Goal: Transaction & Acquisition: Book appointment/travel/reservation

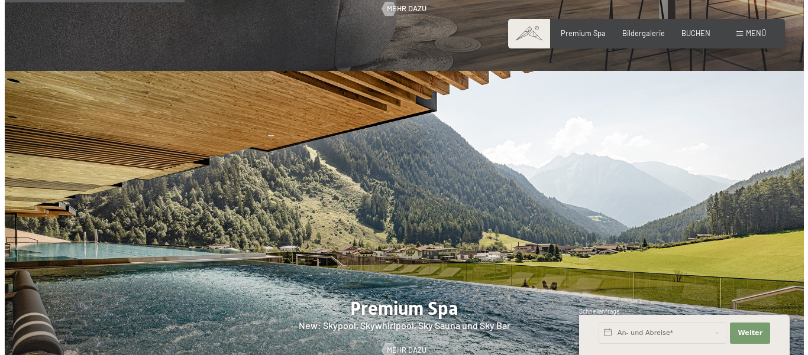
scroll to position [1183, 0]
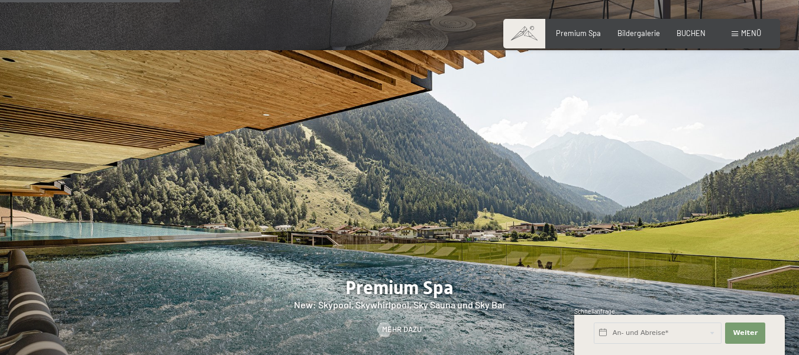
click at [734, 33] on span at bounding box center [735, 33] width 7 height 5
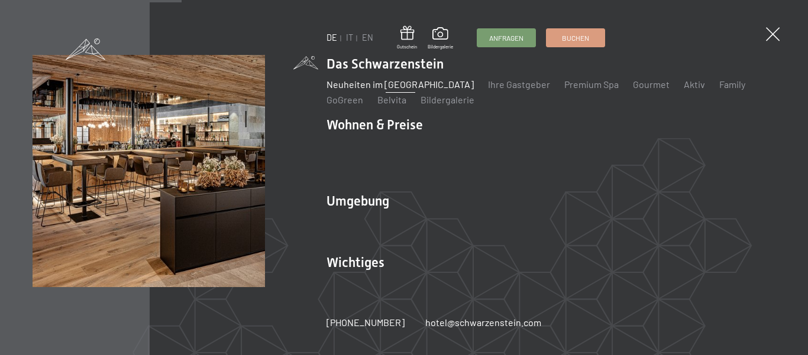
click at [366, 90] on link "Neuheiten im [GEOGRAPHIC_DATA]" at bounding box center [399, 84] width 147 height 11
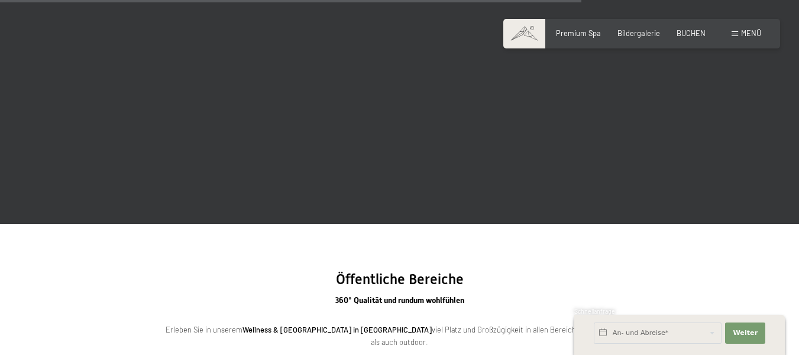
scroll to position [2661, 0]
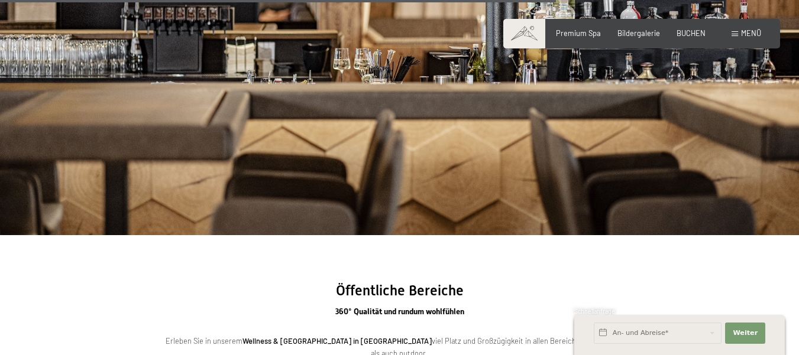
click at [734, 33] on span at bounding box center [735, 33] width 7 height 5
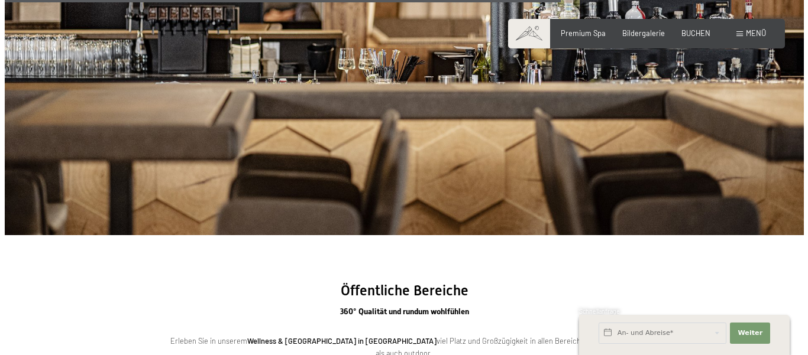
scroll to position [2676, 0]
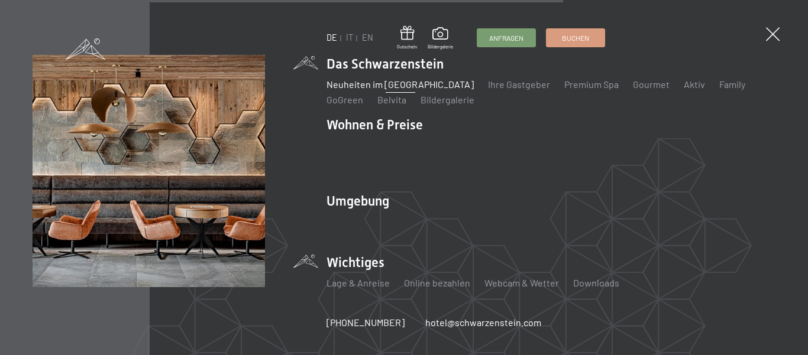
click at [344, 256] on li "Wichtiges Lage & Anreise Online bezahlen Webcam & Wetter Downloads" at bounding box center [550, 277] width 449 height 47
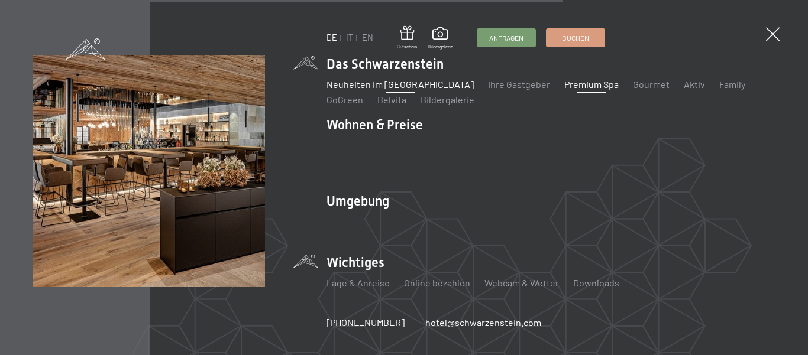
click at [568, 90] on link "Premium Spa" at bounding box center [591, 84] width 54 height 11
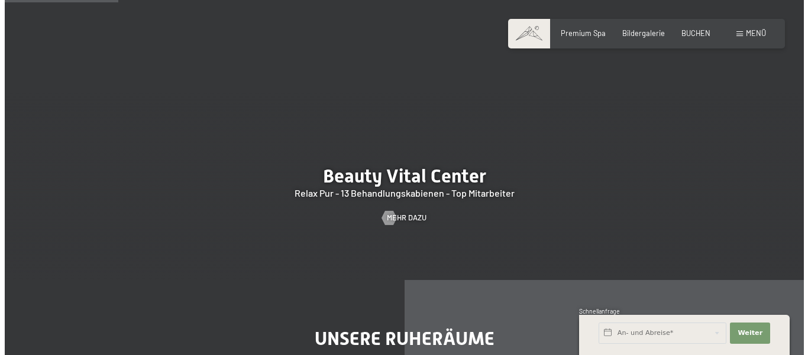
scroll to position [769, 0]
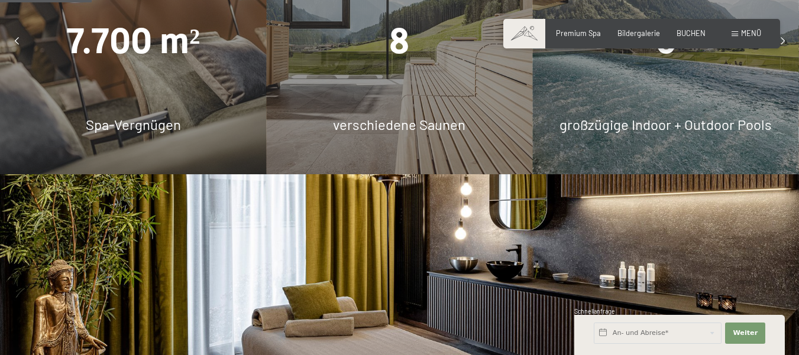
click at [737, 33] on span at bounding box center [735, 33] width 7 height 5
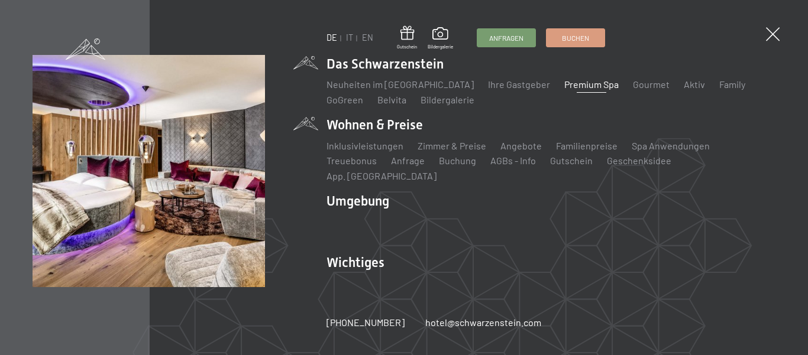
click at [385, 132] on li "Wohnen & Preise Inklusivleistungen Zimmer & Preise Liste Angebote Liste Familie…" at bounding box center [550, 149] width 449 height 67
click at [374, 151] on link "Inklusivleistungen" at bounding box center [364, 145] width 77 height 11
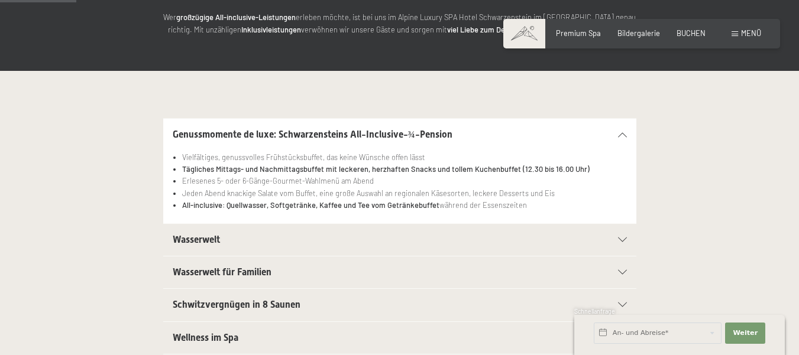
click at [617, 238] on div at bounding box center [616, 240] width 21 height 5
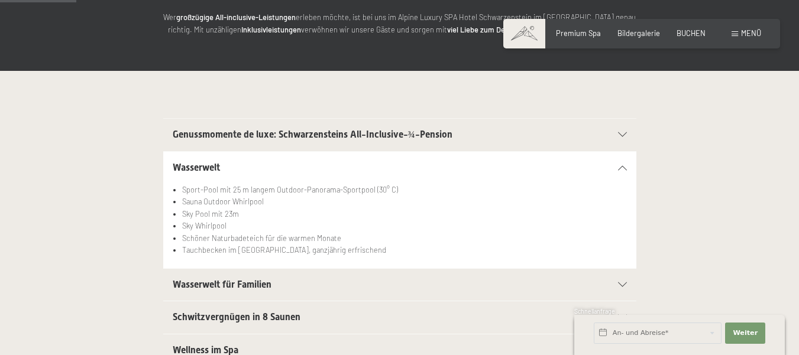
click at [617, 237] on section "Wasserwelt Sport-Pool mit 25 m langem Outdoor-Panorama-Sportpool (30° C) Sauna …" at bounding box center [399, 210] width 473 height 118
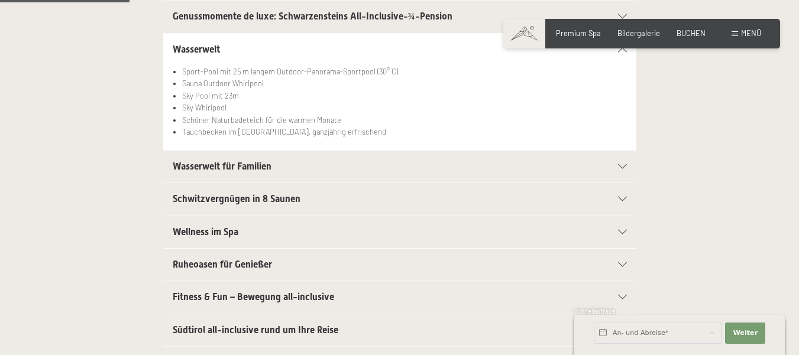
scroll to position [355, 0]
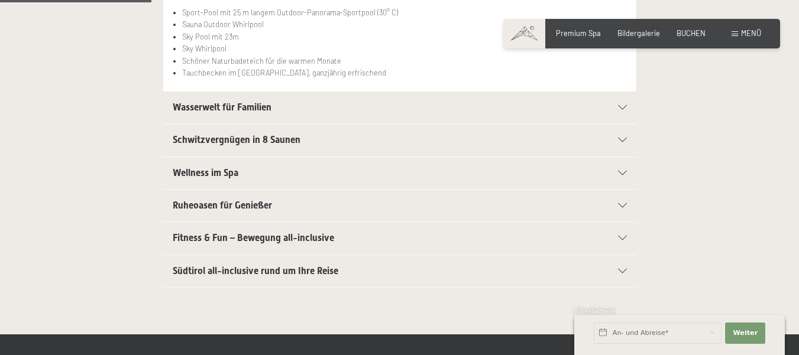
click at [623, 271] on icon at bounding box center [622, 271] width 9 height 5
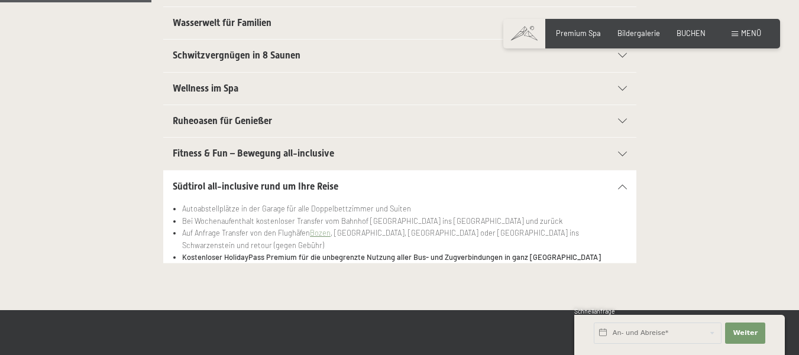
click at [620, 152] on icon at bounding box center [622, 154] width 9 height 5
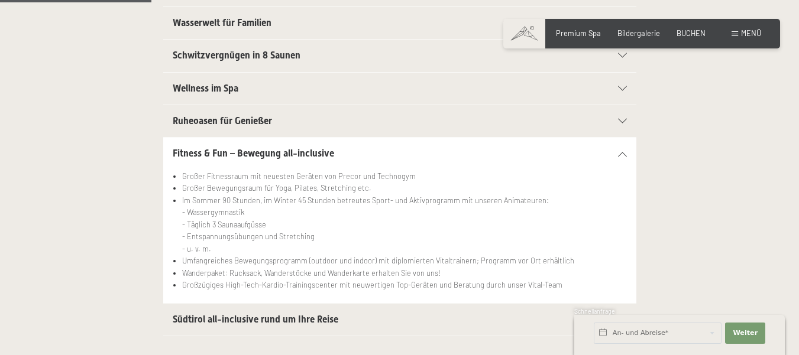
click at [620, 119] on icon at bounding box center [622, 121] width 9 height 5
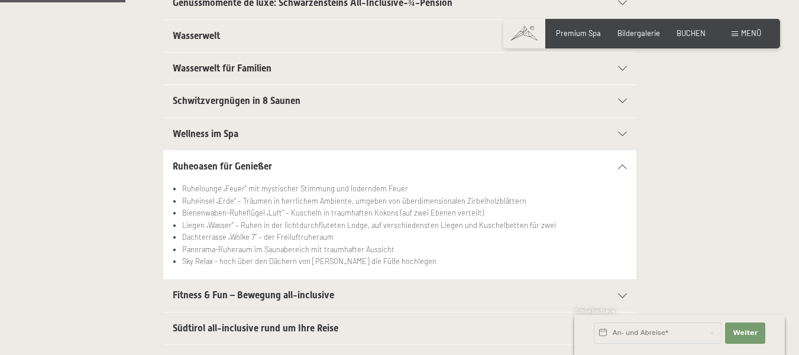
scroll to position [296, 0]
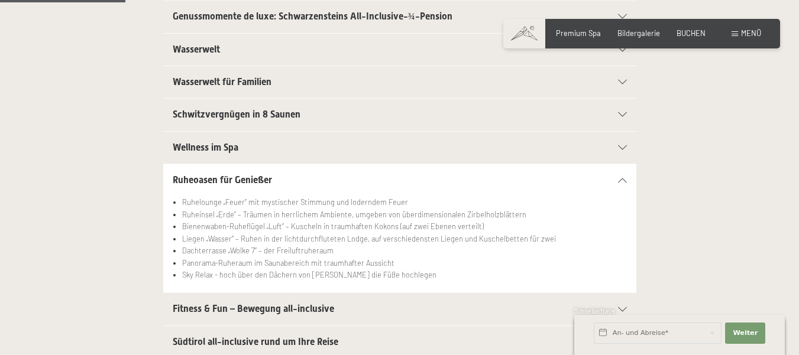
click at [622, 145] on icon at bounding box center [622, 147] width 9 height 5
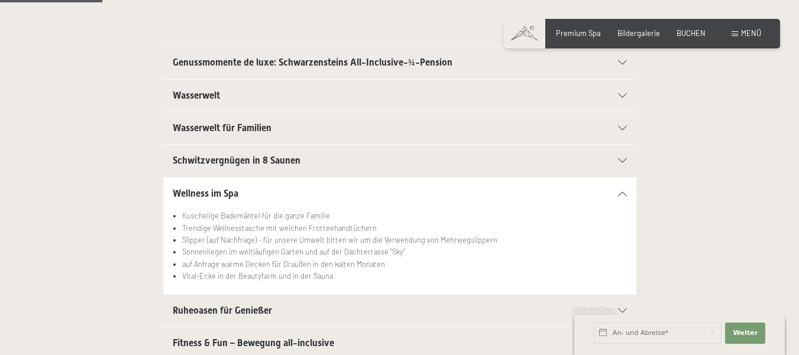
scroll to position [237, 0]
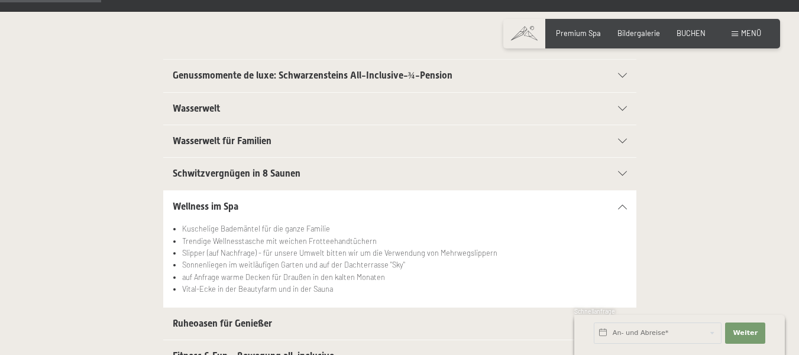
click at [620, 172] on icon at bounding box center [622, 174] width 9 height 5
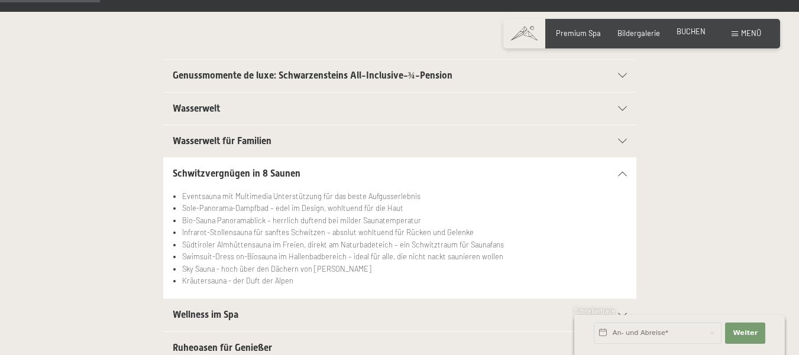
click at [693, 35] on span "BUCHEN" at bounding box center [691, 31] width 29 height 9
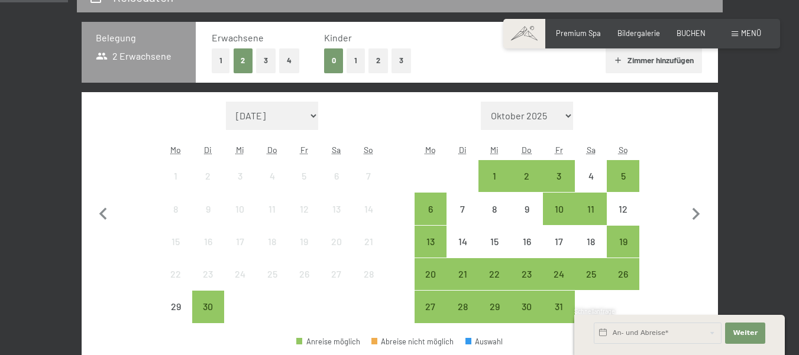
scroll to position [355, 0]
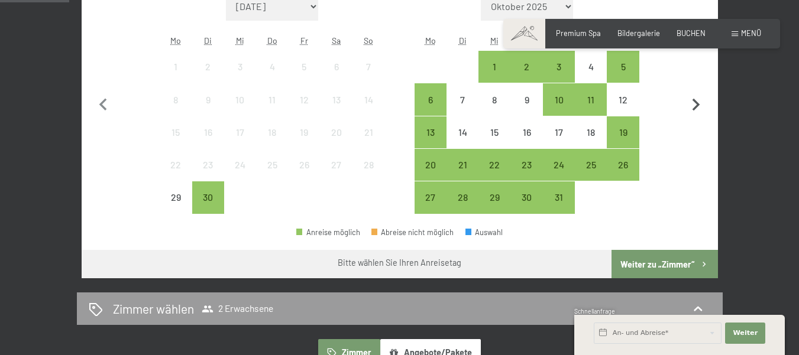
click at [691, 106] on icon "button" at bounding box center [696, 105] width 25 height 25
select select "[DATE]"
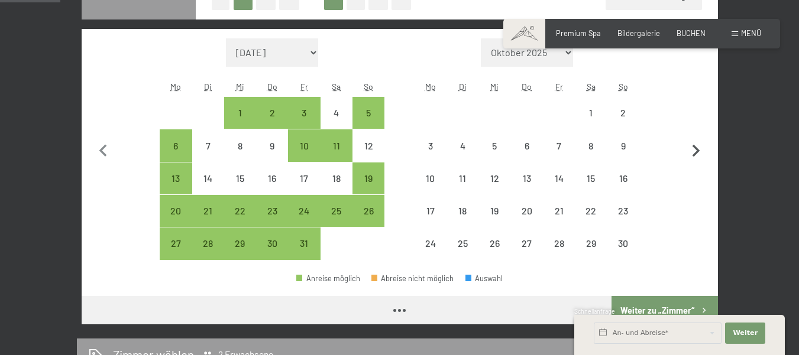
scroll to position [296, 0]
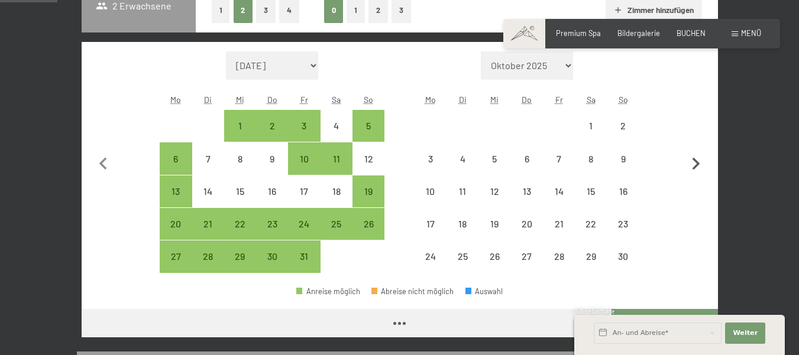
select select "[DATE]"
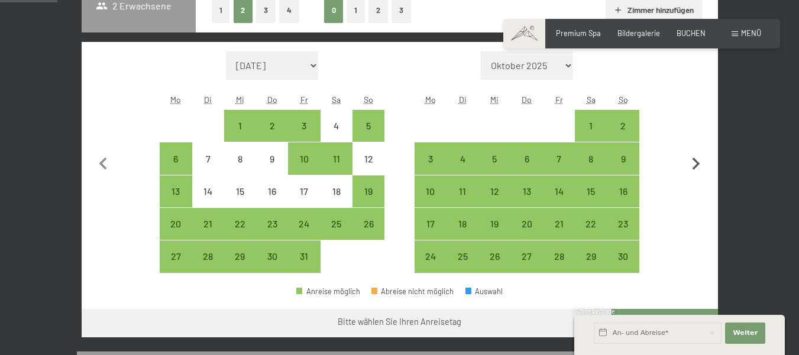
click at [696, 166] on icon "button" at bounding box center [697, 164] width 8 height 12
select select "[DATE]"
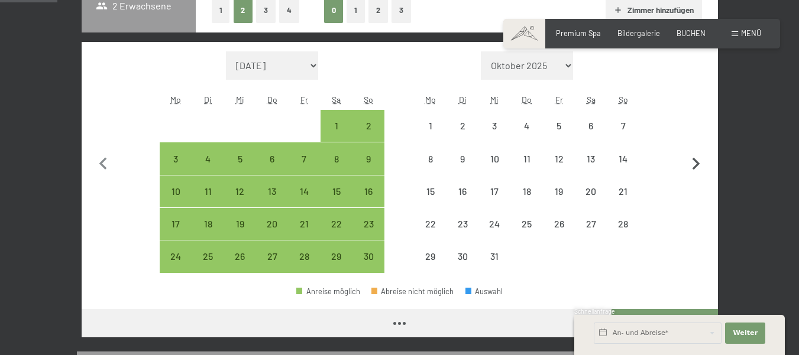
select select "[DATE]"
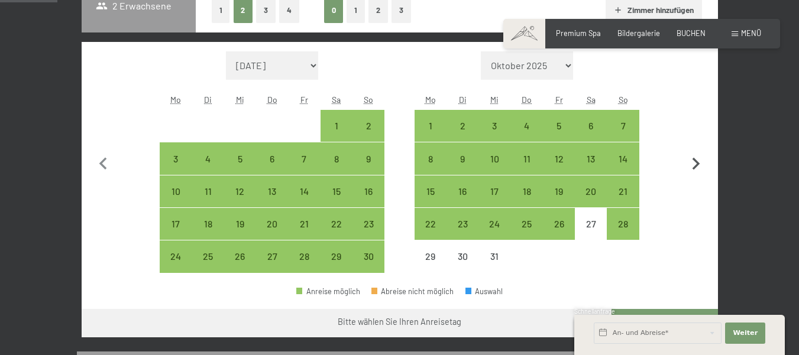
click at [696, 164] on icon "button" at bounding box center [696, 164] width 25 height 25
select select "[DATE]"
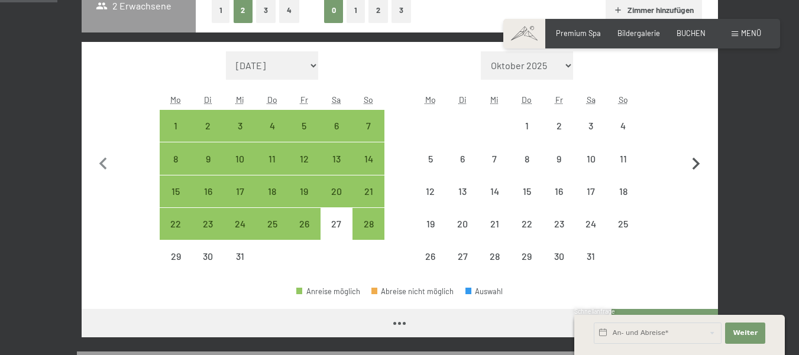
select select "[DATE]"
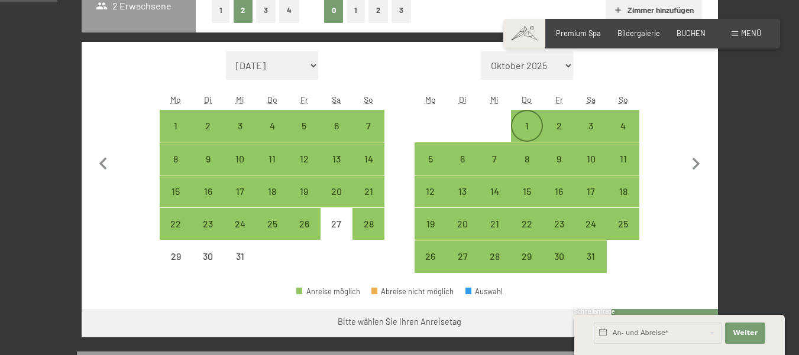
click at [531, 128] on div "1" at bounding box center [527, 136] width 30 height 30
select select "[DATE]"
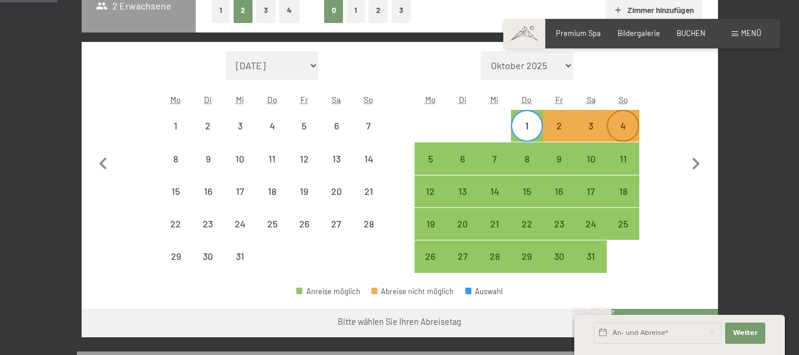
click at [619, 125] on div "4" at bounding box center [623, 136] width 30 height 30
select select "[DATE]"
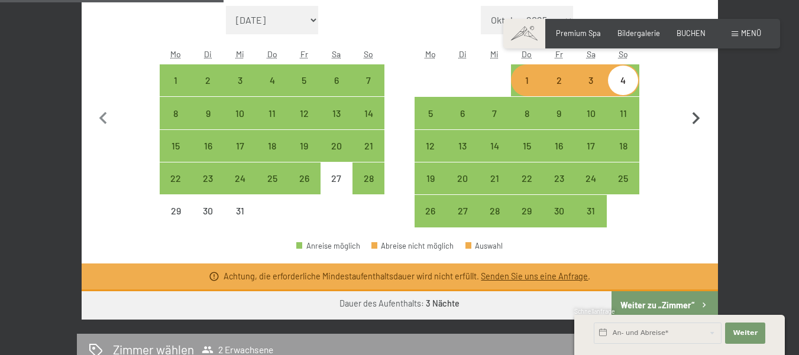
scroll to position [355, 0]
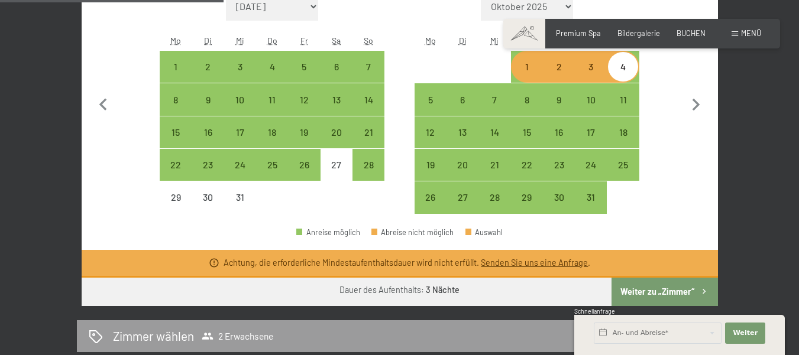
click at [676, 295] on button "Weiter zu „Zimmer“" at bounding box center [665, 292] width 106 height 28
select select "[DATE]"
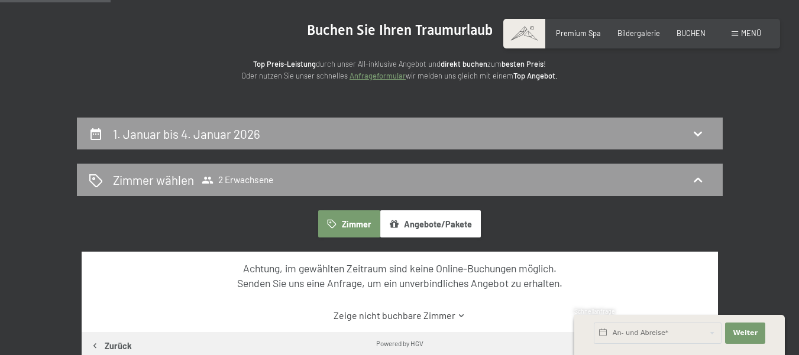
scroll to position [108, 0]
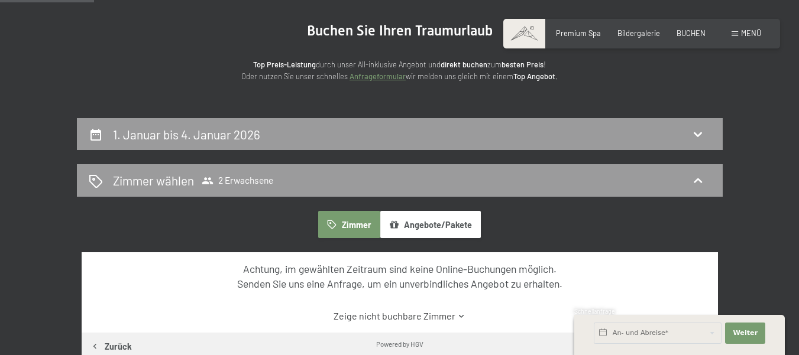
click at [337, 225] on icon "button" at bounding box center [332, 225] width 10 height 10
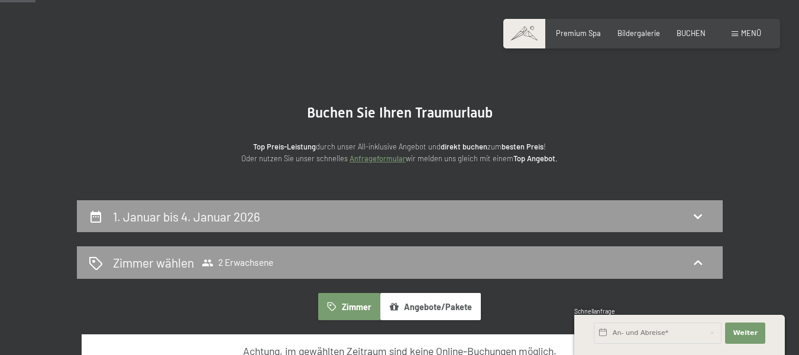
scroll to position [0, 0]
